Goal: Information Seeking & Learning: Learn about a topic

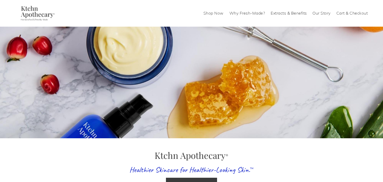
click at [209, 15] on link "Shop Now" at bounding box center [214, 13] width 20 height 8
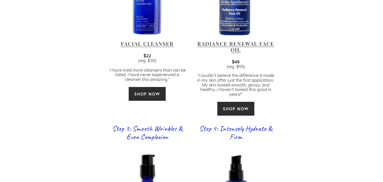
scroll to position [385, 0]
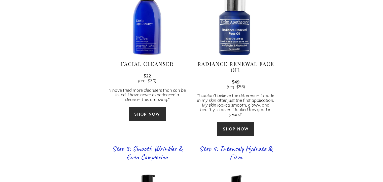
click at [148, 35] on div at bounding box center [147, 15] width 80 height 80
click at [141, 60] on link "Facial Cleanser" at bounding box center [147, 63] width 53 height 7
click at [240, 41] on div at bounding box center [236, 15] width 80 height 80
click at [230, 60] on link "Radiance Renewal Face Oil" at bounding box center [236, 66] width 77 height 13
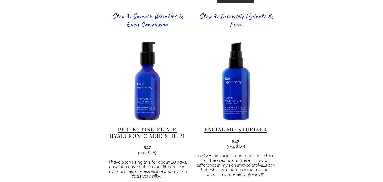
scroll to position [522, 0]
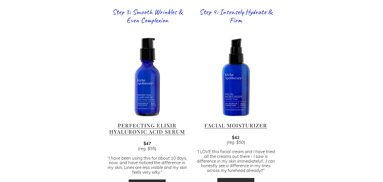
click at [145, 92] on div at bounding box center [147, 77] width 80 height 80
click at [137, 123] on link "Perfecting Elixir Hyaluronic Acid Serum" at bounding box center [147, 128] width 76 height 13
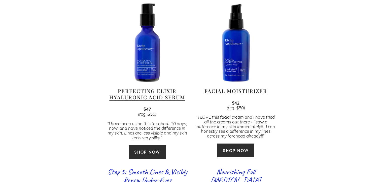
scroll to position [533, 0]
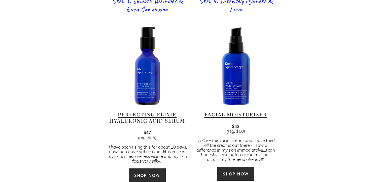
click at [225, 111] on link "Facial Moisturizer" at bounding box center [236, 114] width 63 height 7
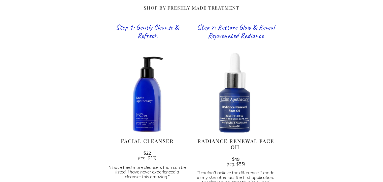
scroll to position [308, 0]
click at [144, 103] on div at bounding box center [147, 93] width 80 height 80
click at [148, 138] on link "Facial Cleanser" at bounding box center [147, 141] width 53 height 7
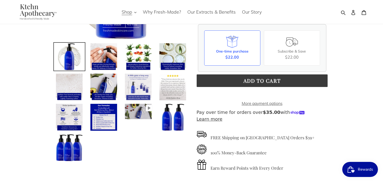
scroll to position [132, 0]
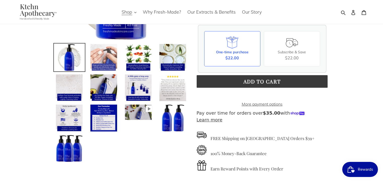
click at [97, 62] on img at bounding box center [104, 58] width 28 height 28
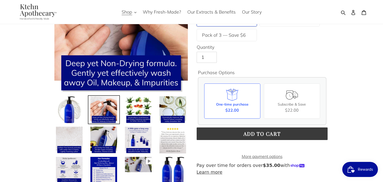
scroll to position [78, 0]
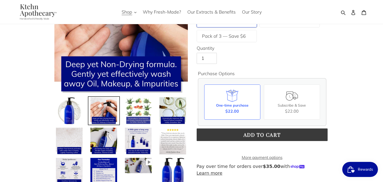
click at [136, 111] on img at bounding box center [138, 111] width 28 height 28
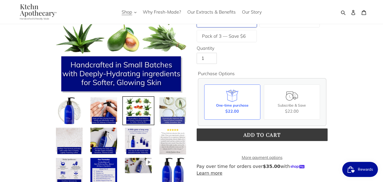
click at [170, 113] on img at bounding box center [173, 111] width 28 height 28
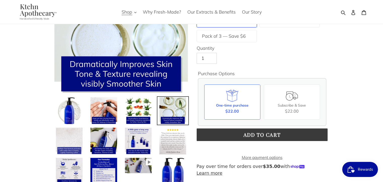
click at [76, 144] on img at bounding box center [69, 141] width 28 height 28
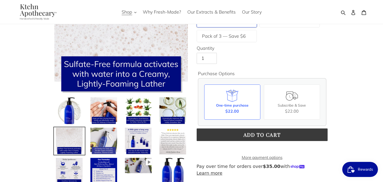
click at [99, 147] on img at bounding box center [104, 141] width 28 height 28
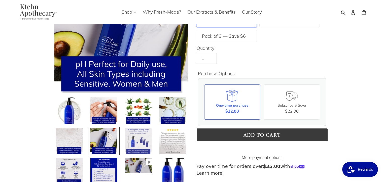
click at [137, 145] on img at bounding box center [138, 141] width 28 height 28
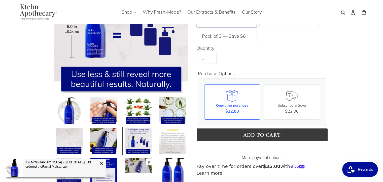
click at [174, 142] on img at bounding box center [173, 141] width 28 height 28
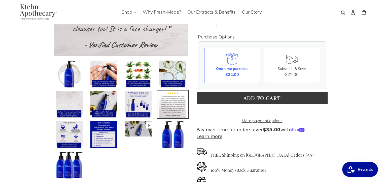
scroll to position [116, 0]
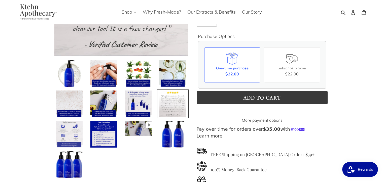
click at [64, 133] on img at bounding box center [69, 134] width 28 height 28
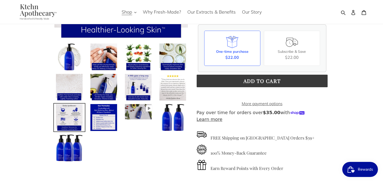
scroll to position [136, 0]
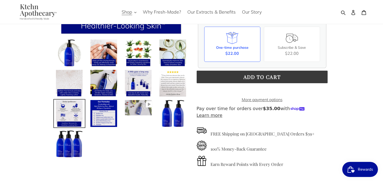
click at [141, 106] on img at bounding box center [138, 108] width 28 height 16
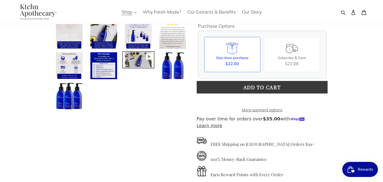
scroll to position [127, 0]
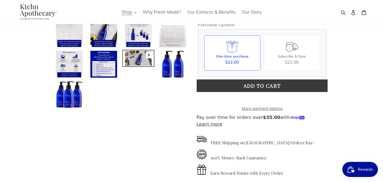
type input "0"
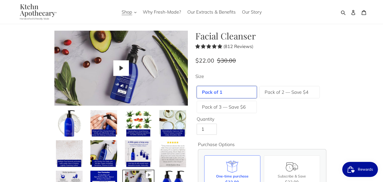
scroll to position [0, 0]
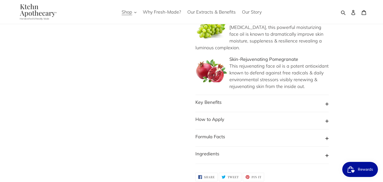
scroll to position [560, 0]
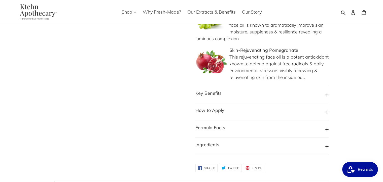
click at [239, 90] on button "Key Benefits" at bounding box center [263, 95] width 134 height 10
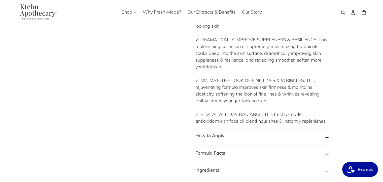
scroll to position [714, 0]
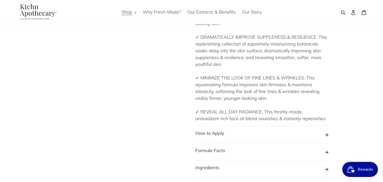
click at [214, 131] on b "How to Apply" at bounding box center [210, 134] width 29 height 6
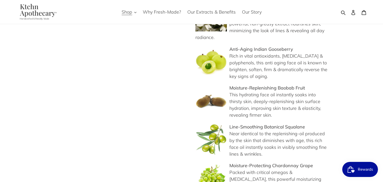
scroll to position [378, 0]
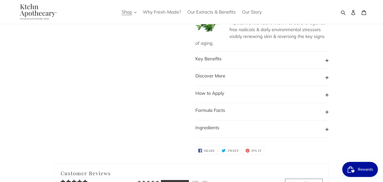
scroll to position [528, 0]
click at [211, 90] on b "How to Apply" at bounding box center [210, 93] width 29 height 6
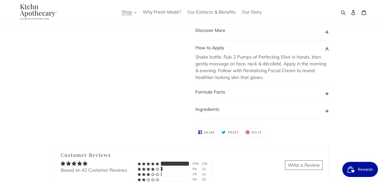
scroll to position [574, 0]
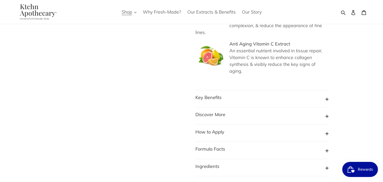
scroll to position [519, 0]
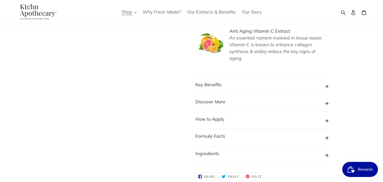
click at [223, 116] on b "How to Apply" at bounding box center [210, 119] width 29 height 6
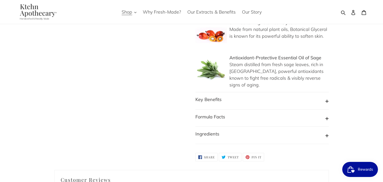
scroll to position [496, 0]
click at [235, 97] on button "Key Benefits" at bounding box center [263, 102] width 134 height 10
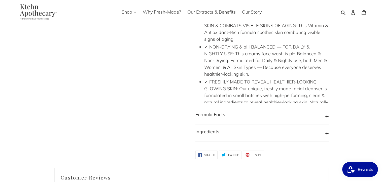
scroll to position [665, 0]
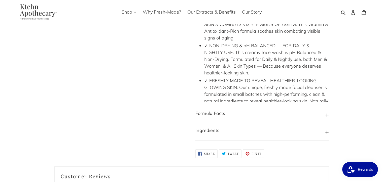
click at [219, 111] on b "Formula Facts" at bounding box center [211, 114] width 30 height 6
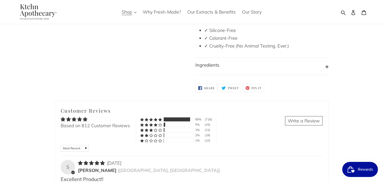
scroll to position [836, 0]
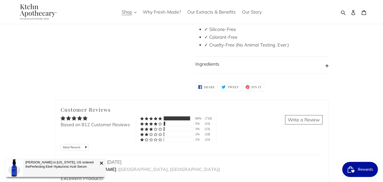
click at [229, 61] on button "Ingredients" at bounding box center [263, 66] width 134 height 10
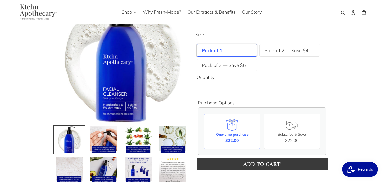
scroll to position [0, 0]
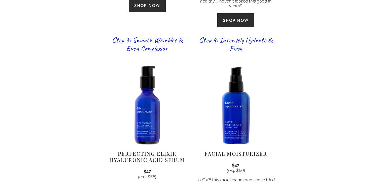
scroll to position [495, 0]
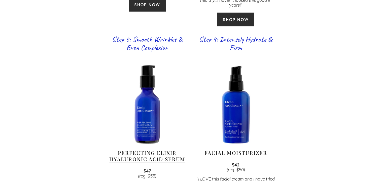
click at [135, 151] on link "Perfecting Elixir Hyaluronic Acid Serum" at bounding box center [147, 156] width 76 height 13
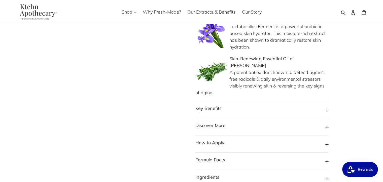
scroll to position [474, 0]
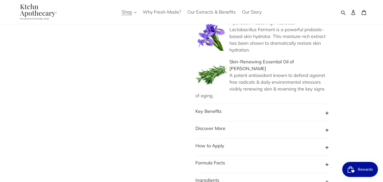
click at [206, 143] on b "How to Apply" at bounding box center [210, 146] width 29 height 6
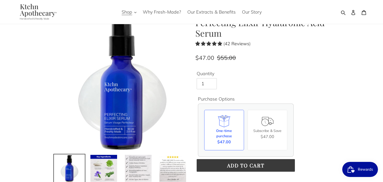
scroll to position [0, 0]
